Goal: Complete application form

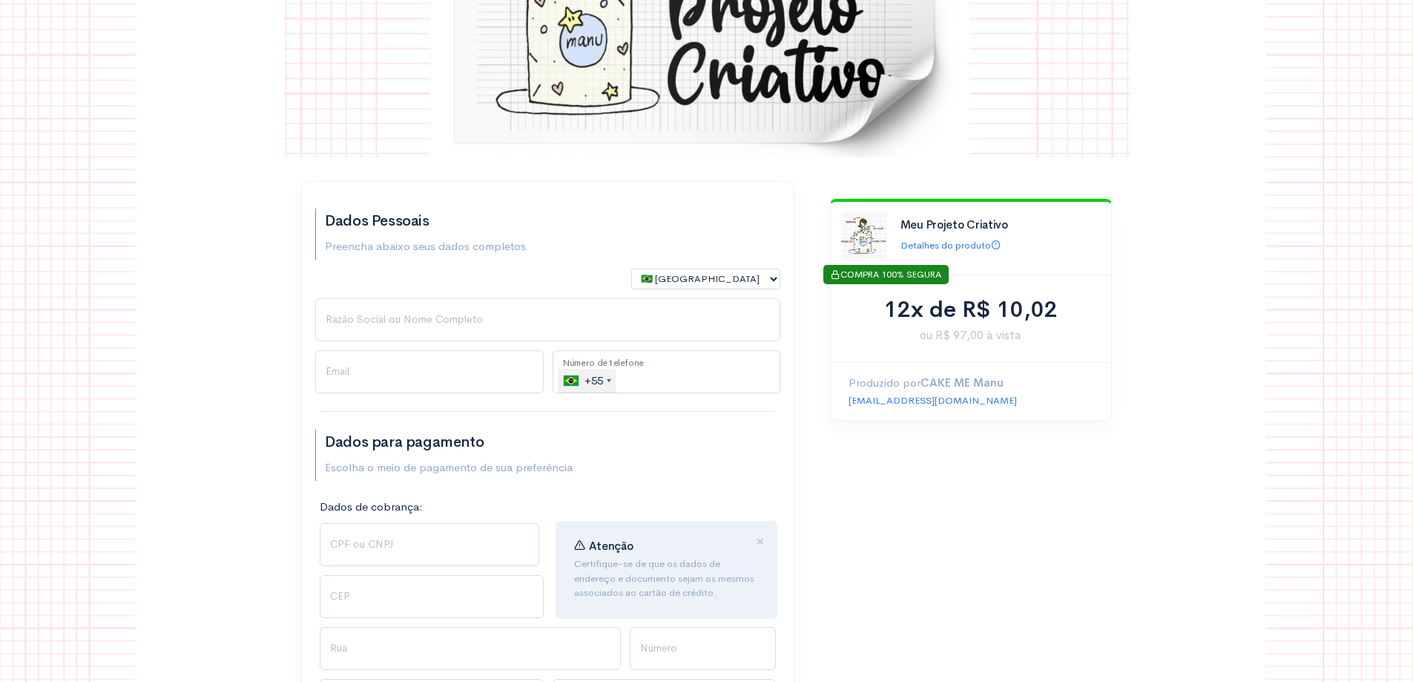
scroll to position [223, 0]
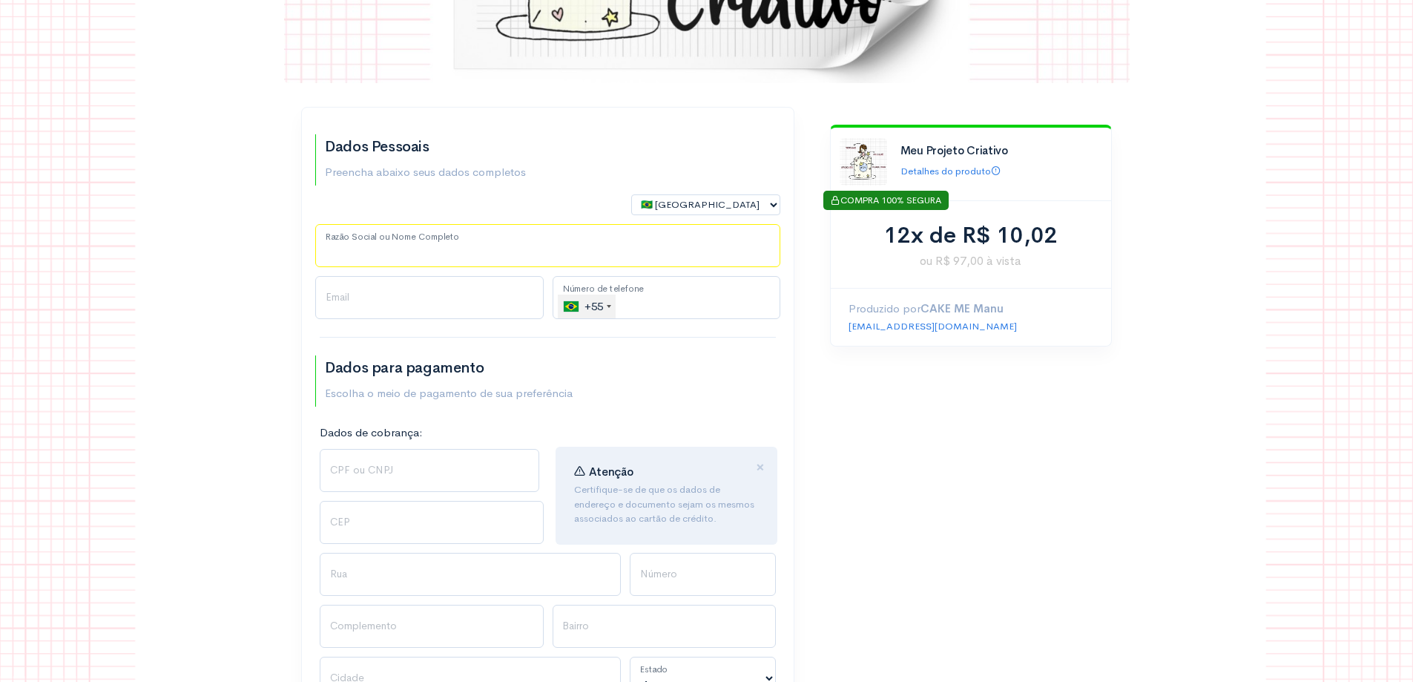
click at [401, 242] on input "Razão Social ou Nome Completo" at bounding box center [547, 245] width 465 height 43
type input "[PERSON_NAME] [PERSON_NAME]"
click at [364, 304] on input "Email" at bounding box center [429, 297] width 229 height 43
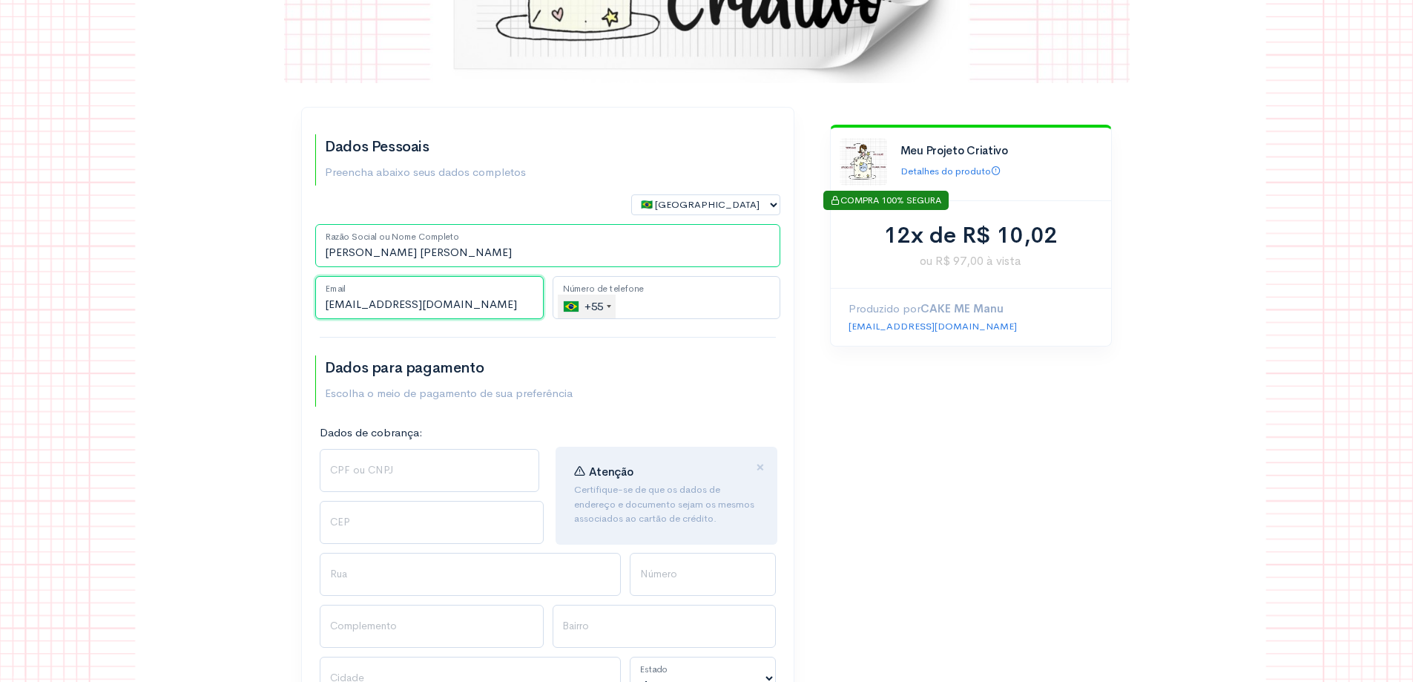
type input "[EMAIL_ADDRESS][DOMAIN_NAME]"
type input "[PHONE_NUMBER]"
click at [464, 471] on input "CPF ou CNPJ" at bounding box center [430, 470] width 220 height 43
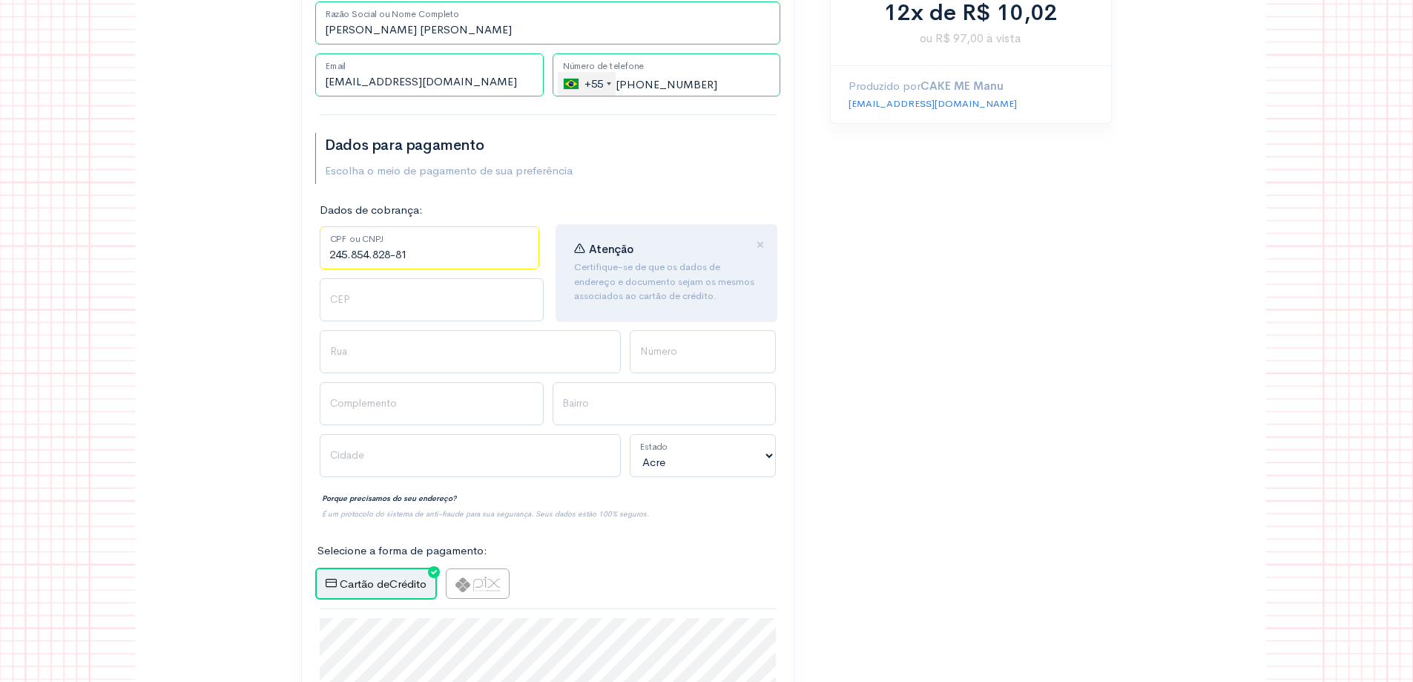
scroll to position [519, 0]
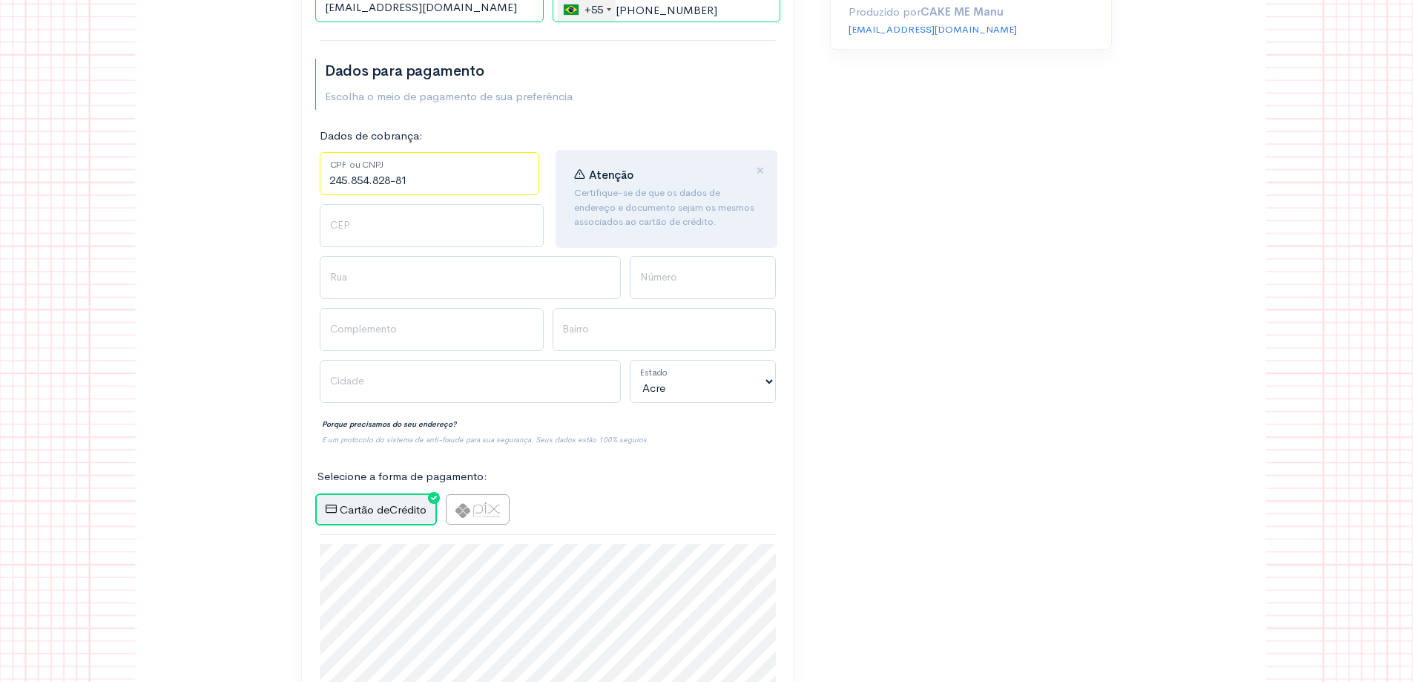
type input "245.854.828-81"
click at [390, 231] on input "CEP" at bounding box center [432, 225] width 224 height 43
type input "11075550"
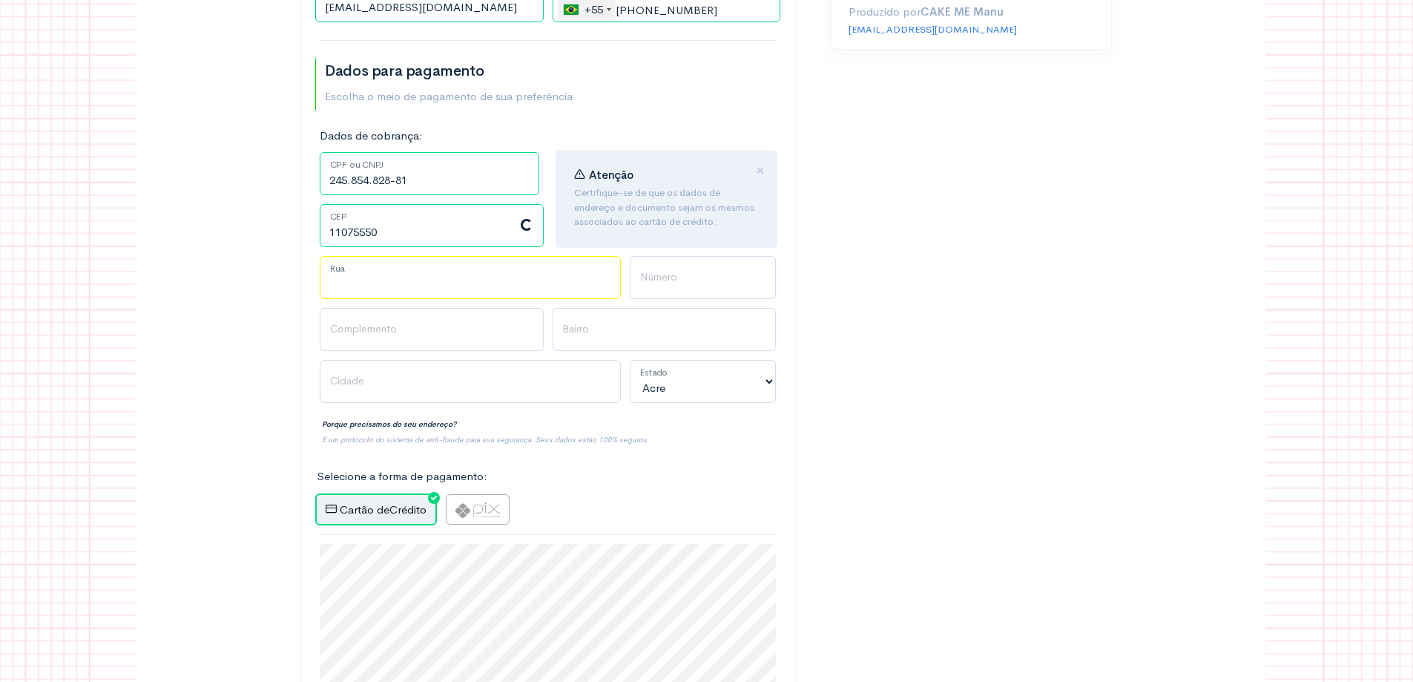
type input "Rua [PERSON_NAME]"
type input "[PERSON_NAME]"
select select "SP"
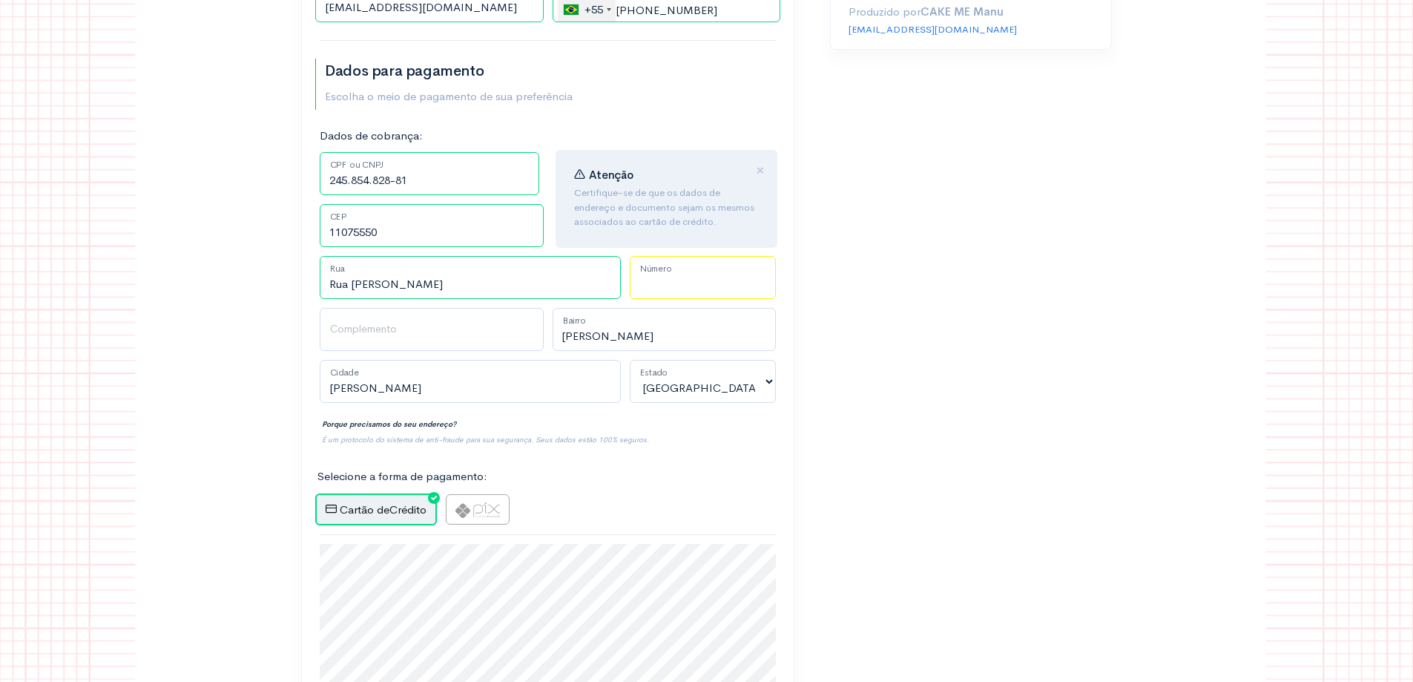
click at [732, 289] on input "Número" at bounding box center [703, 277] width 146 height 43
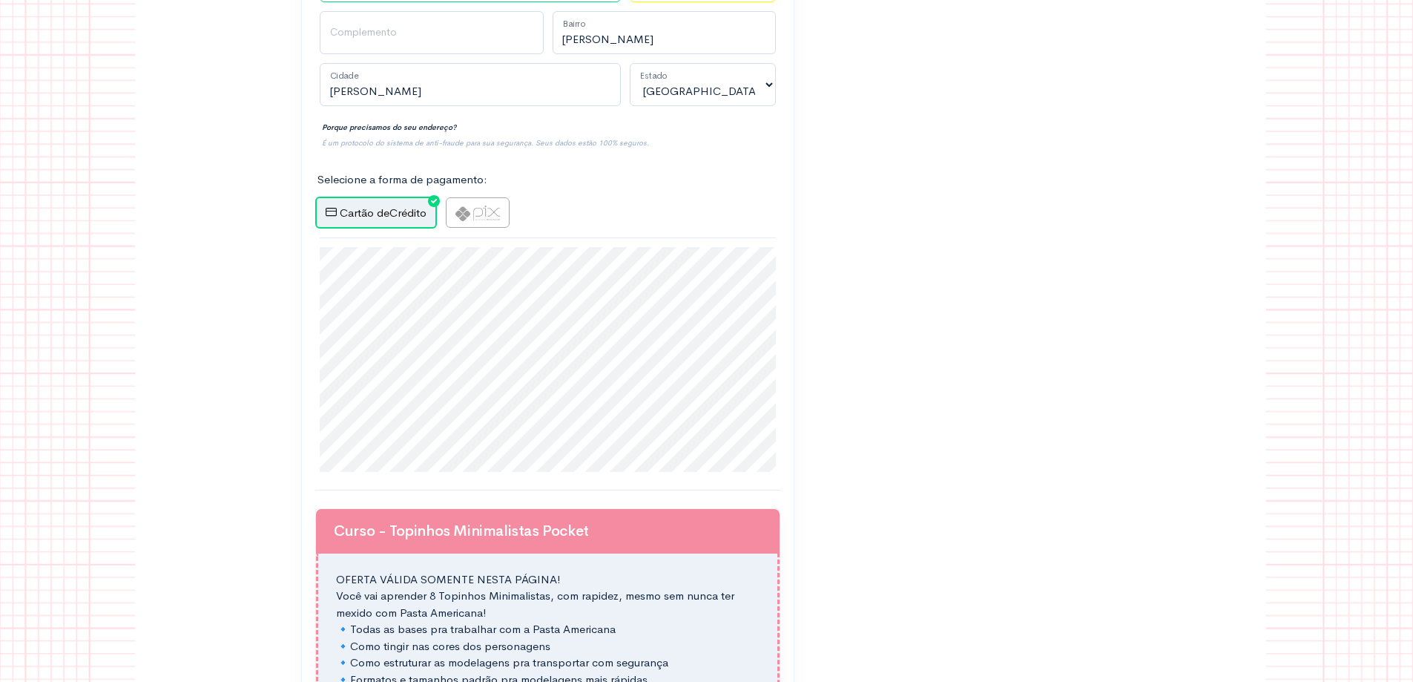
scroll to position [890, 0]
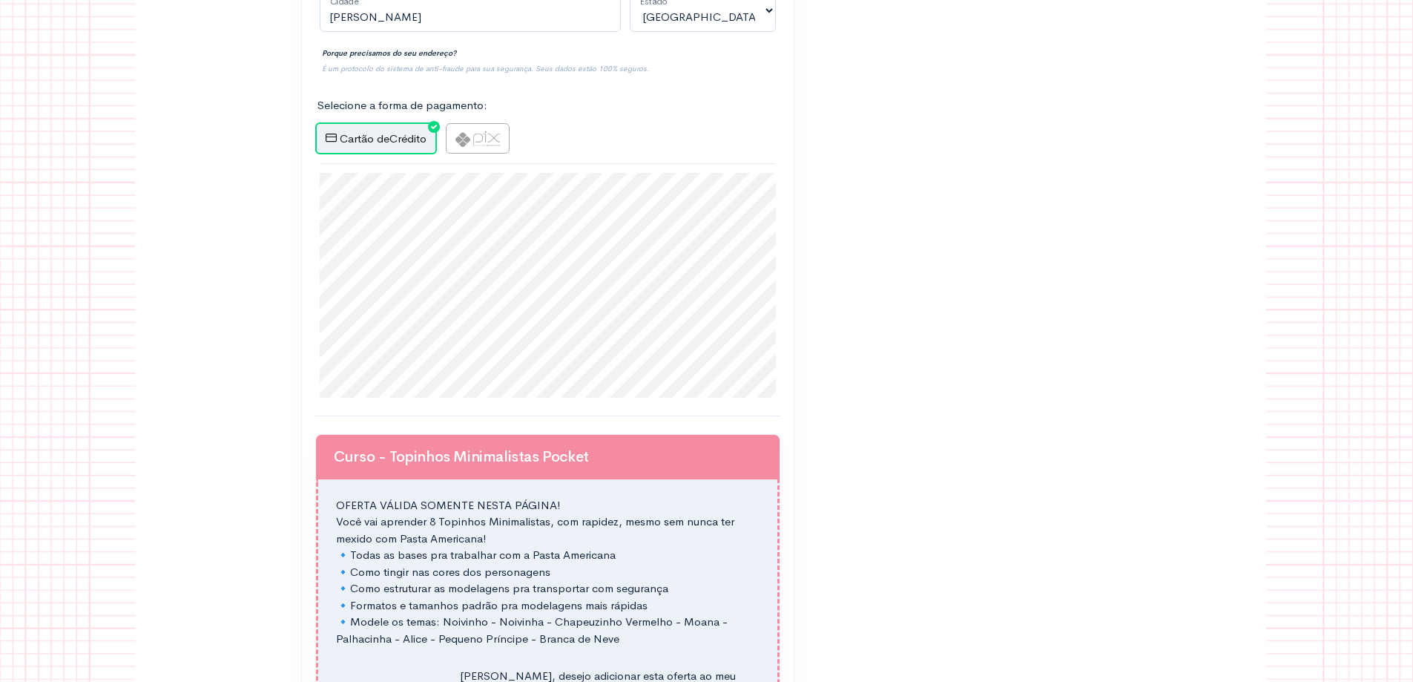
type input "31"
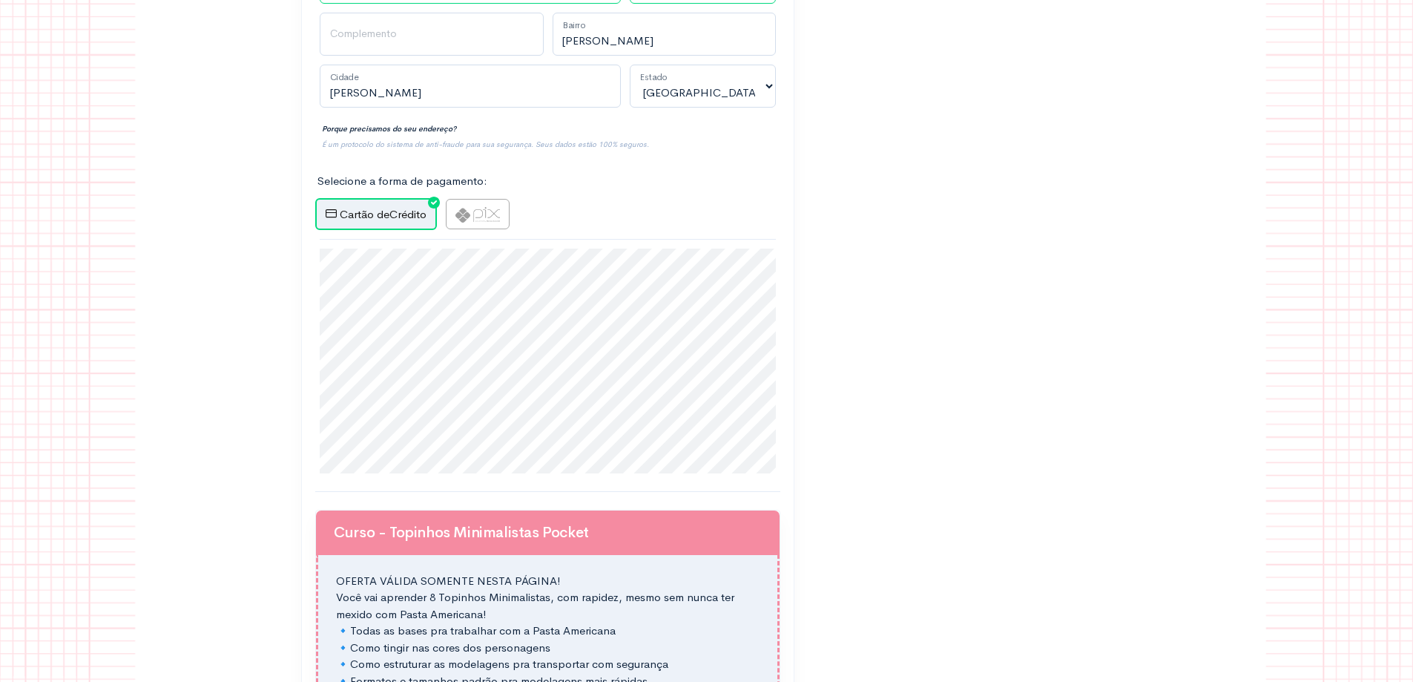
scroll to position [740, 0]
